Goal: Information Seeking & Learning: Learn about a topic

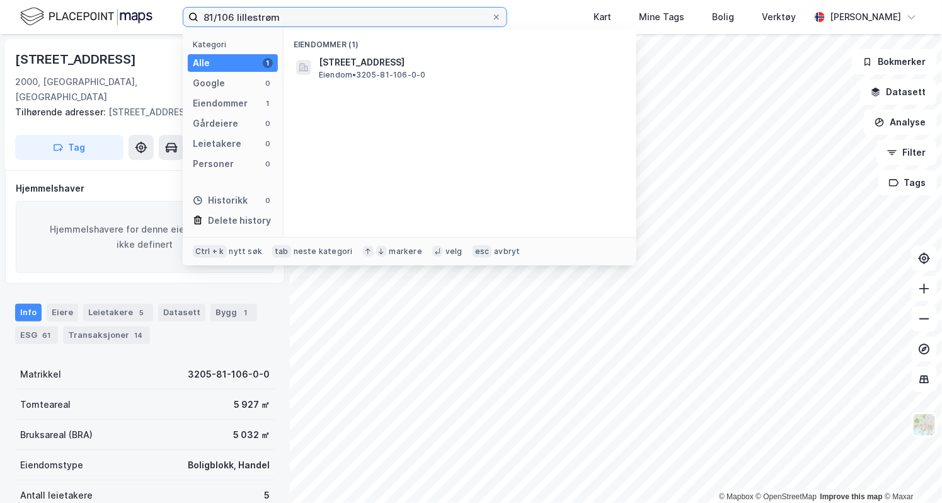
drag, startPoint x: 292, startPoint y: 19, endPoint x: 187, endPoint y: 22, distance: 104.7
click at [187, 22] on label "81/106 lillestrøm" at bounding box center [345, 17] width 325 height 20
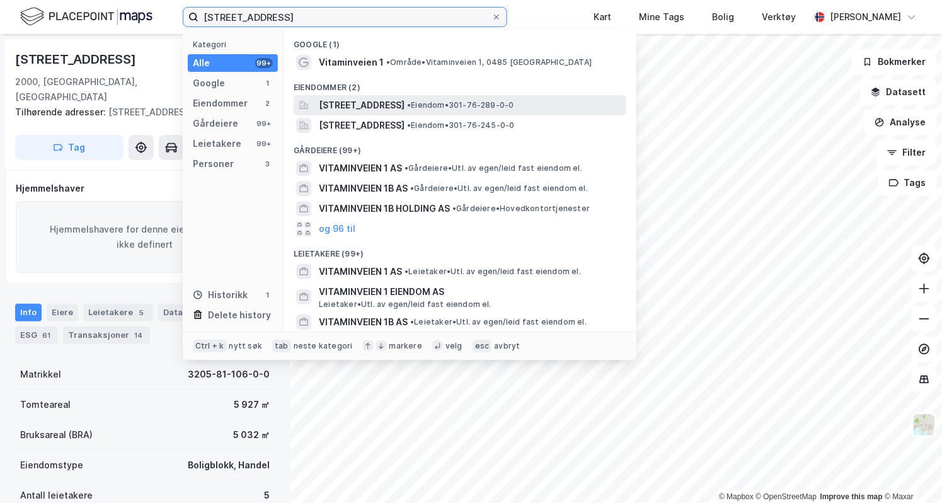
type input "[STREET_ADDRESS]"
click at [380, 114] on div "[STREET_ADDRESS] • Eiendom • 301-76-289-0-0" at bounding box center [460, 105] width 333 height 20
